Goal: Information Seeking & Learning: Learn about a topic

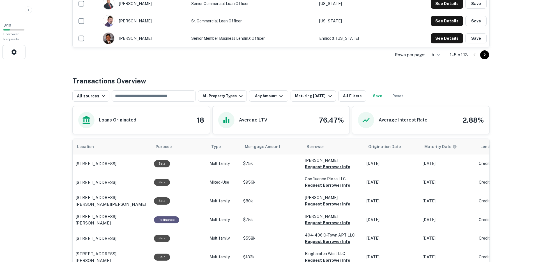
scroll to position [202, 0]
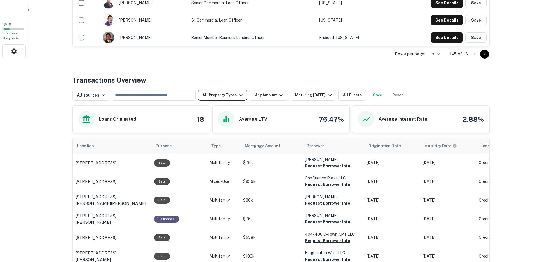
click at [230, 95] on button "All Property Types" at bounding box center [222, 95] width 49 height 11
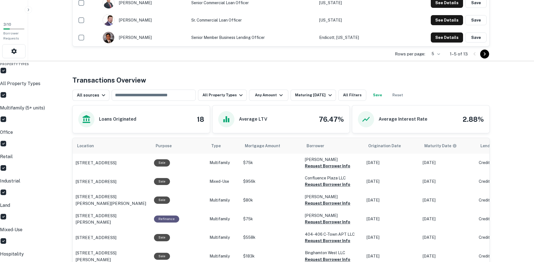
click at [238, 96] on div "Property Types All Property Types Multifamily (5+ units) Office Retail Industri…" at bounding box center [267, 250] width 534 height 379
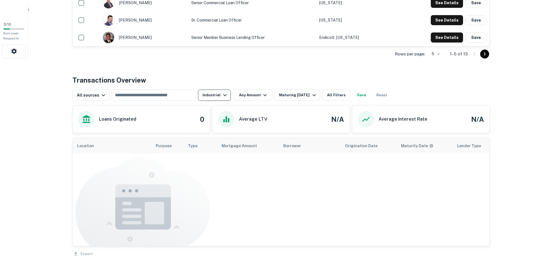
click at [218, 97] on button "Industrial" at bounding box center [214, 95] width 33 height 11
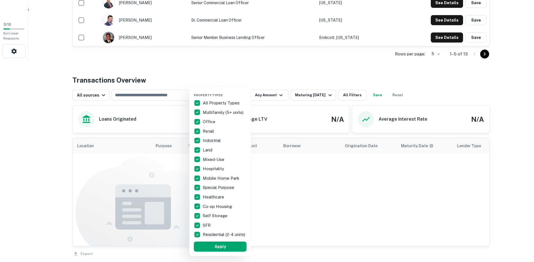
click at [270, 80] on div at bounding box center [267, 131] width 534 height 262
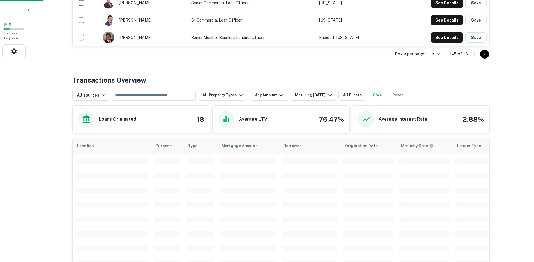
click at [272, 99] on div "Property Types All Property Types Multifamily (5+ units) Office Retail Industri…" at bounding box center [267, 131] width 534 height 262
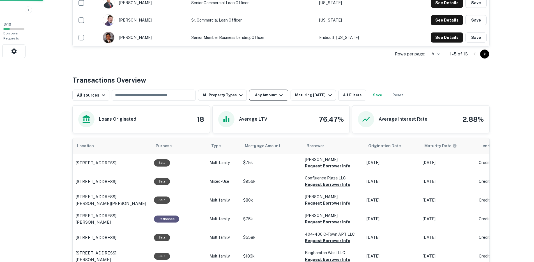
click at [275, 138] on th "Mortgage Amount" at bounding box center [271, 146] width 62 height 16
click at [270, 93] on button "Any Amount" at bounding box center [268, 95] width 39 height 11
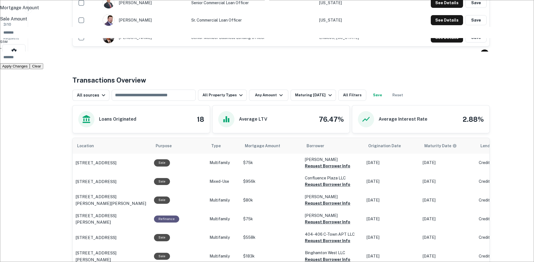
type input "*******"
click at [30, 76] on button "Apply Changes" at bounding box center [15, 73] width 30 height 6
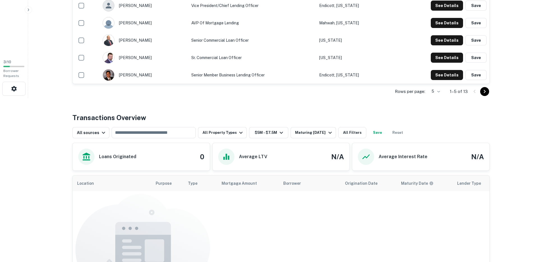
scroll to position [53, 0]
